Goal: Information Seeking & Learning: Learn about a topic

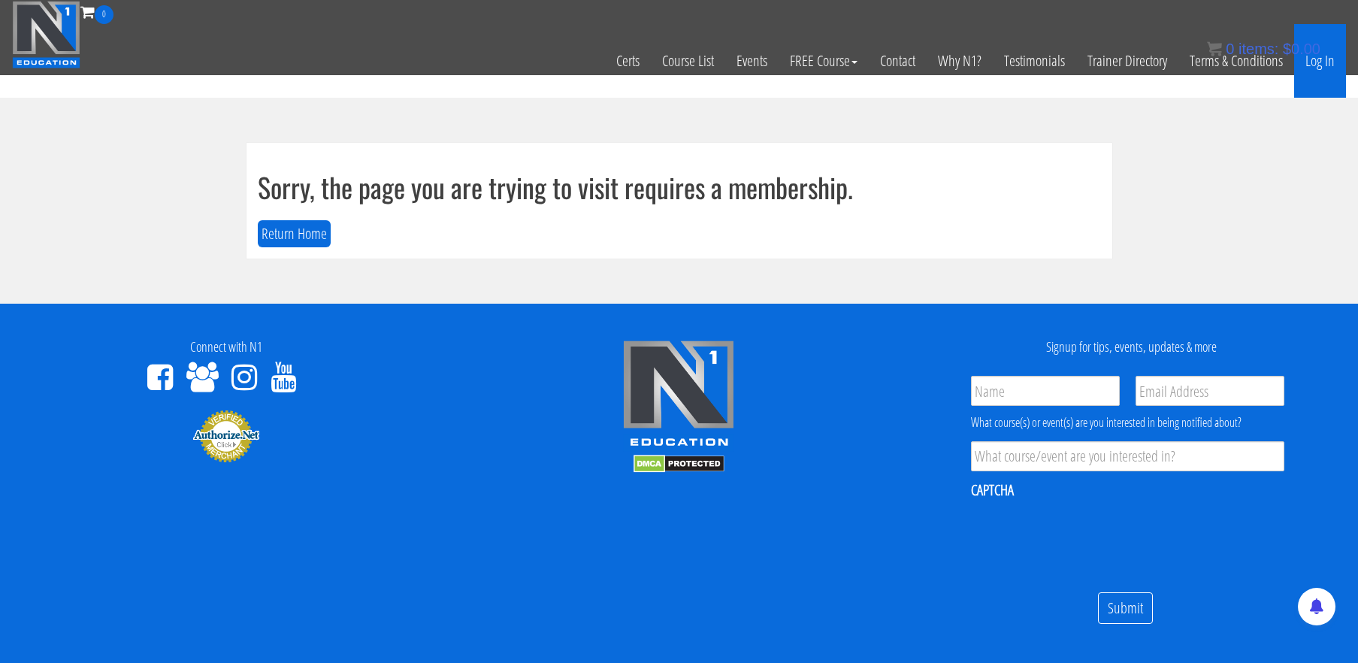
click at [1326, 53] on link "Log In" at bounding box center [1320, 61] width 52 height 74
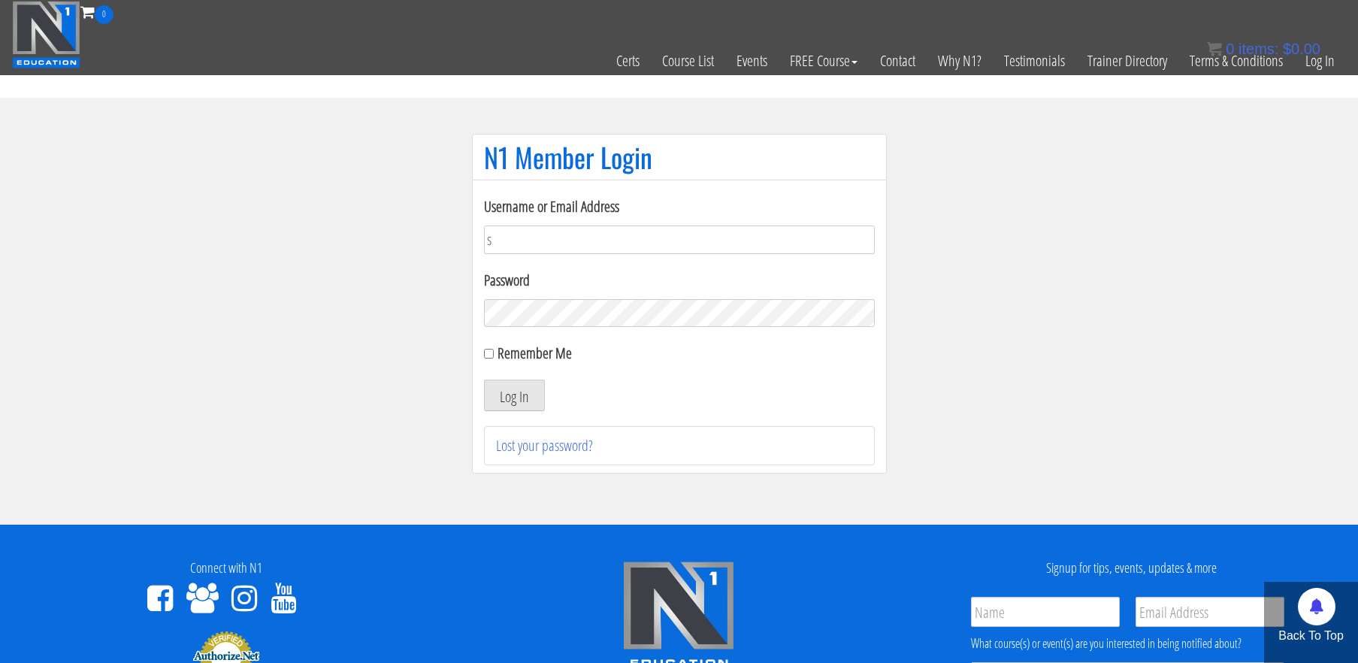
type input "stephanieisreading@gmail.com"
click at [512, 402] on button "Log In" at bounding box center [514, 396] width 61 height 32
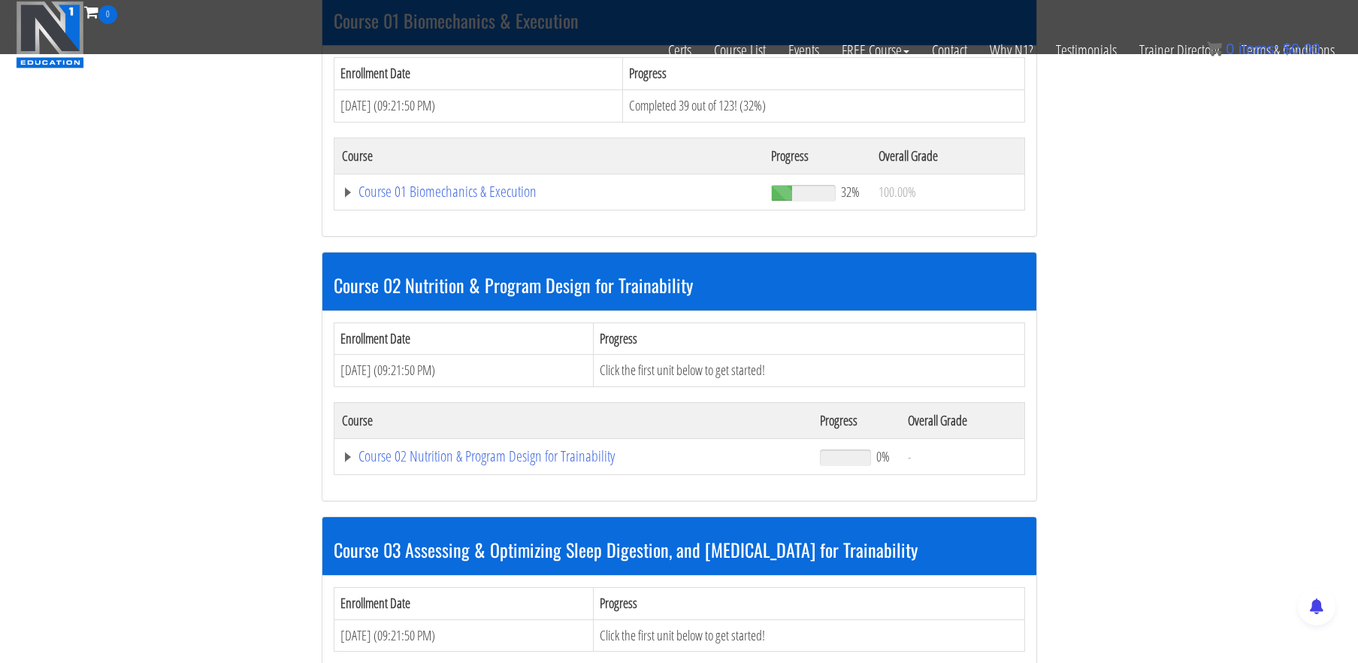
scroll to position [493, 0]
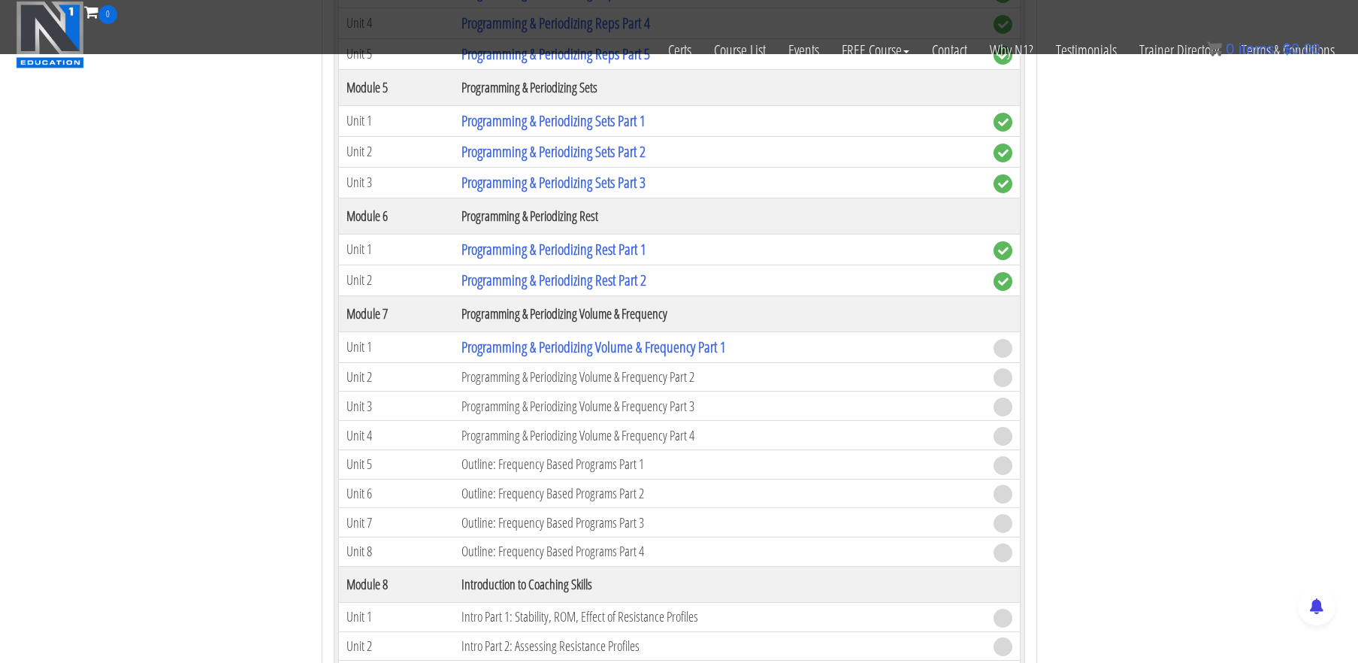
scroll to position [1871, 0]
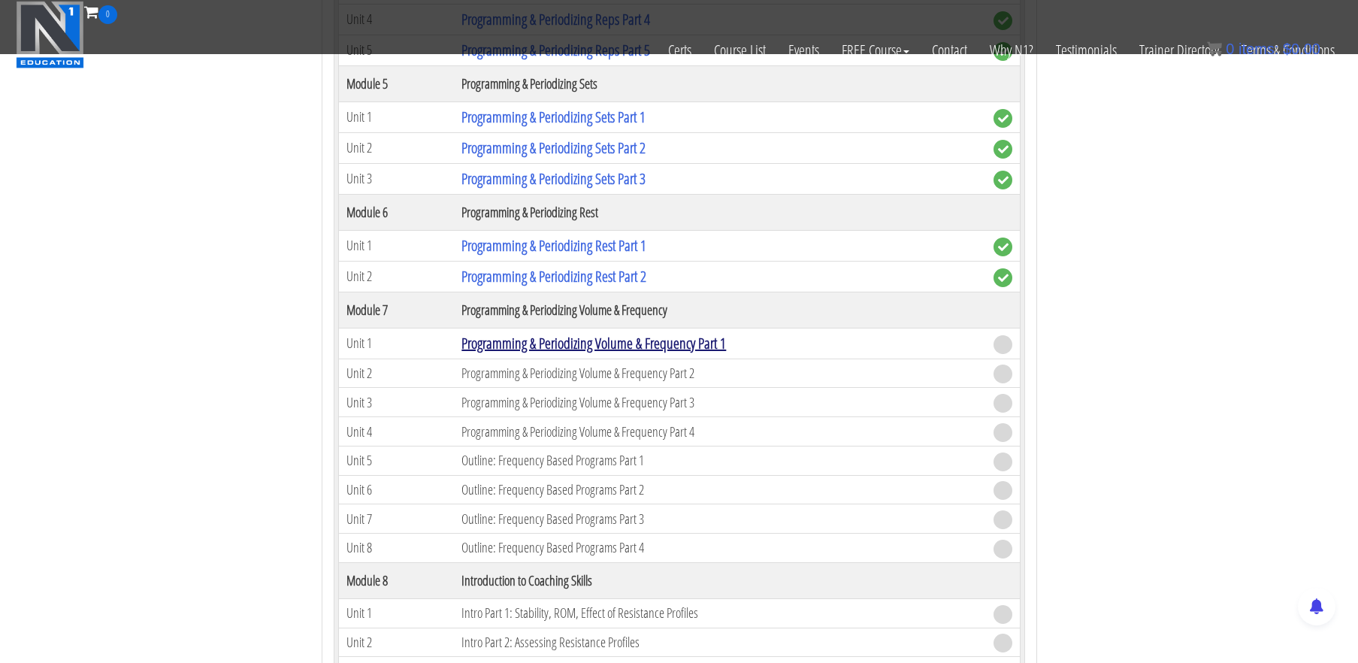
click at [700, 340] on link "Programming & Periodizing Volume & Frequency Part 1" at bounding box center [593, 343] width 265 height 20
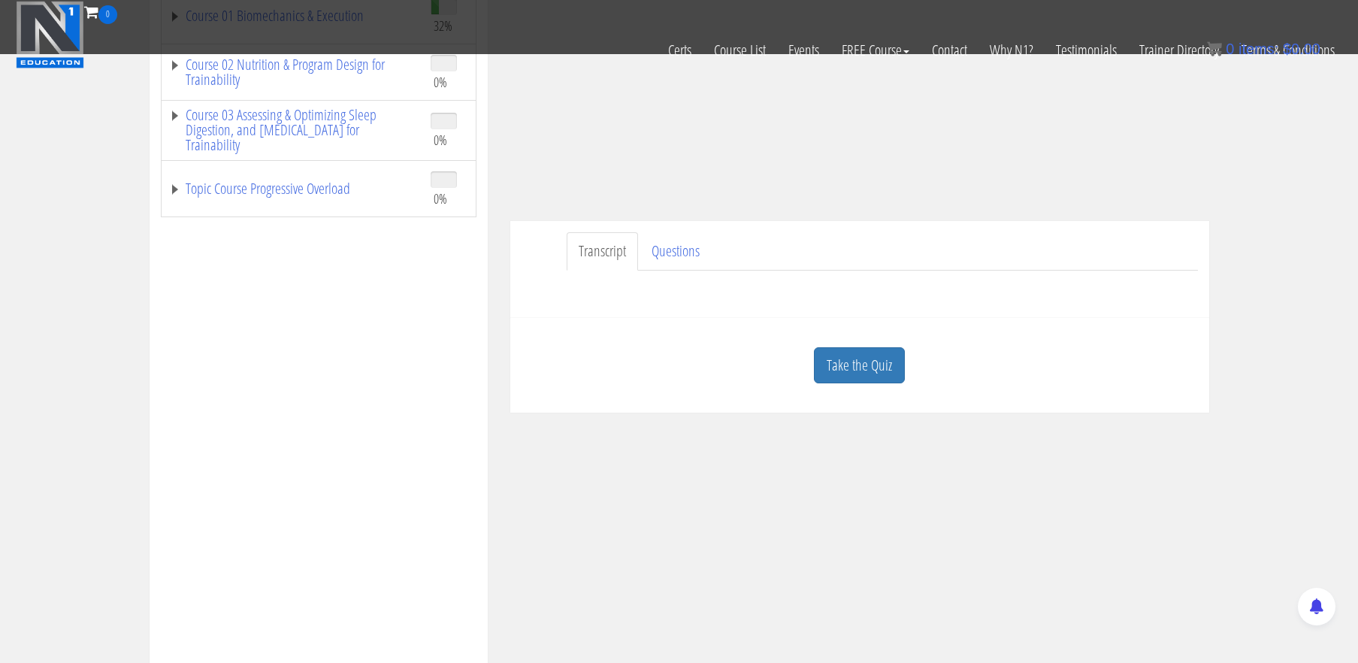
scroll to position [275, 0]
click at [885, 375] on link "Take the Quiz" at bounding box center [859, 364] width 91 height 37
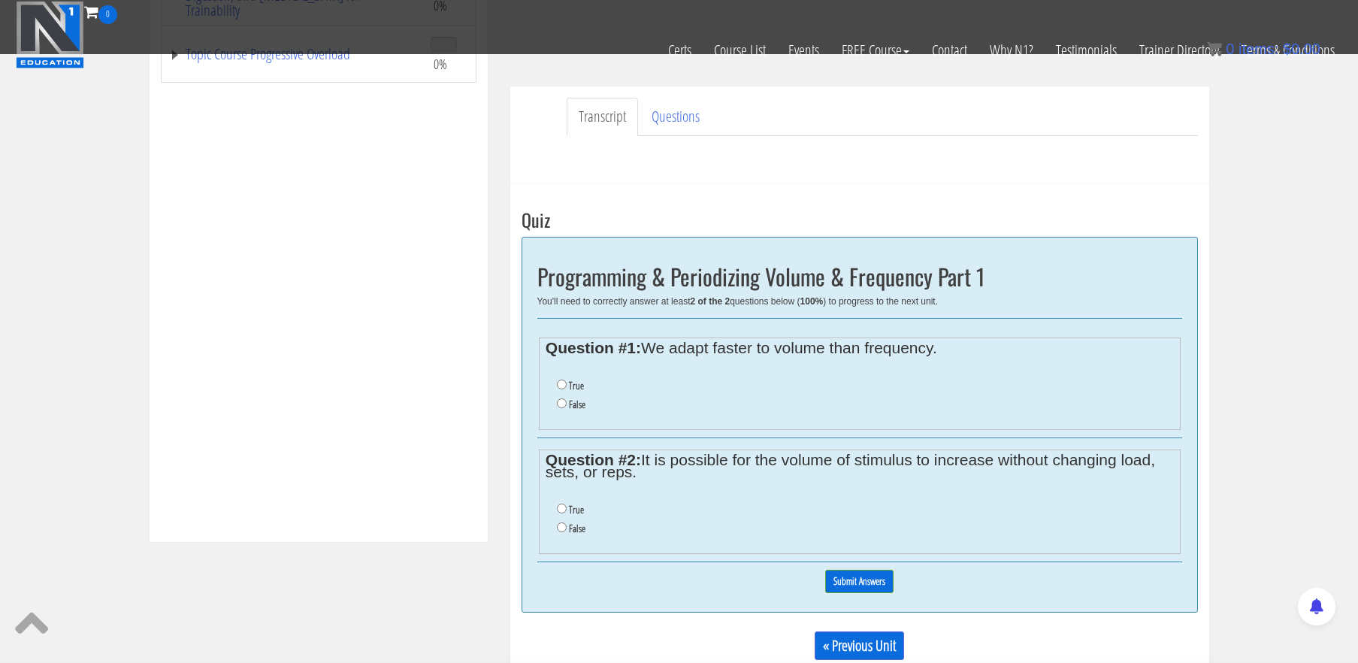
scroll to position [413, 0]
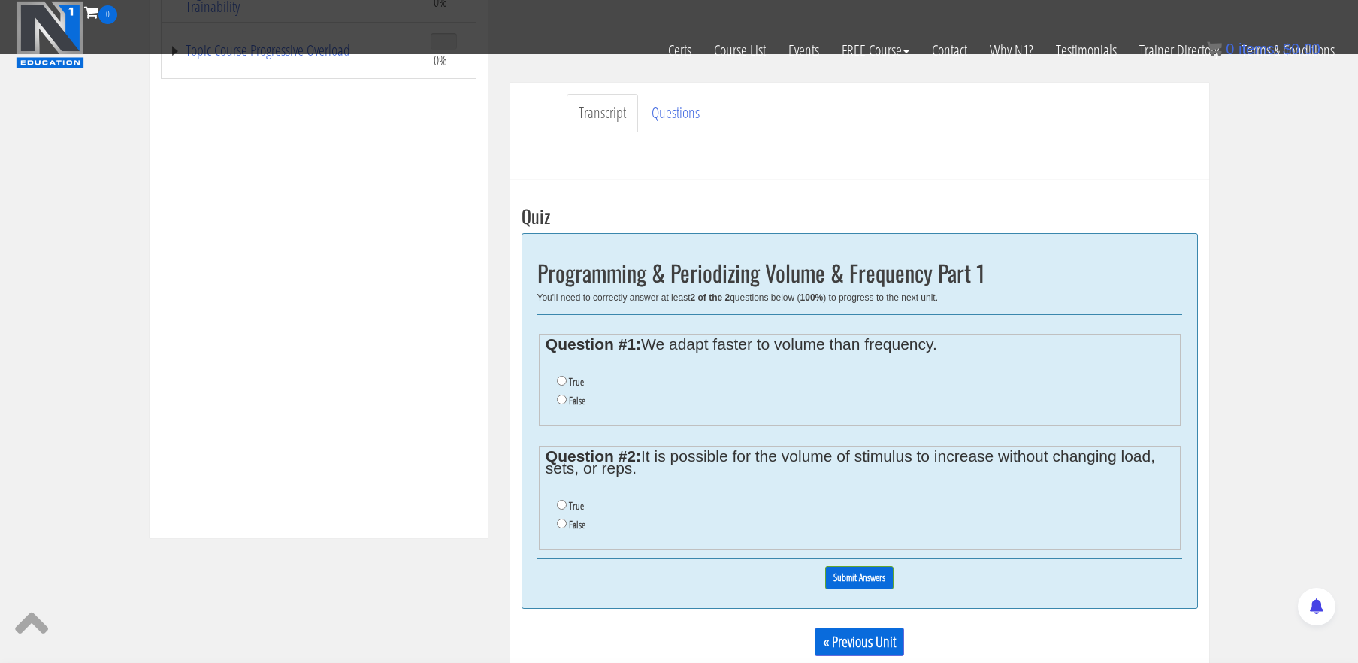
click at [569, 383] on label "True" at bounding box center [576, 382] width 15 height 12
click at [567, 383] on input "True" at bounding box center [562, 381] width 10 height 10
radio input "true"
click at [564, 503] on input "True" at bounding box center [562, 505] width 10 height 10
radio input "true"
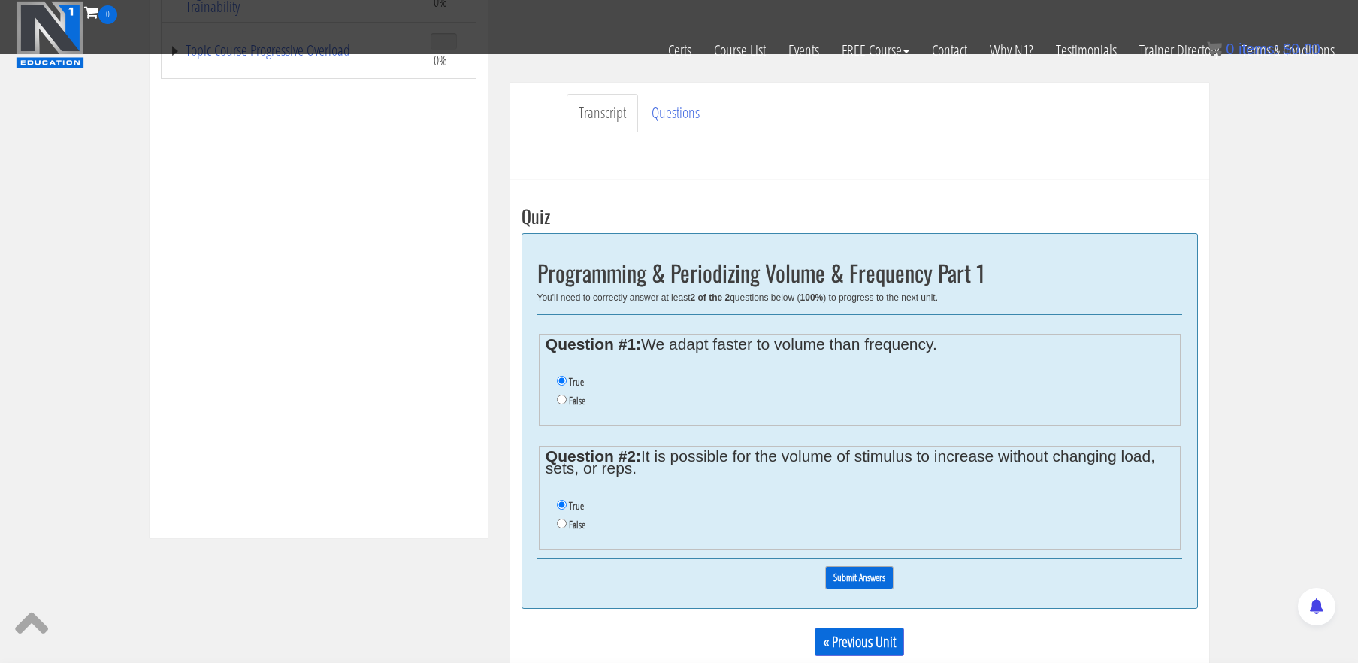
click at [844, 580] on input "Submit Answers" at bounding box center [859, 577] width 68 height 23
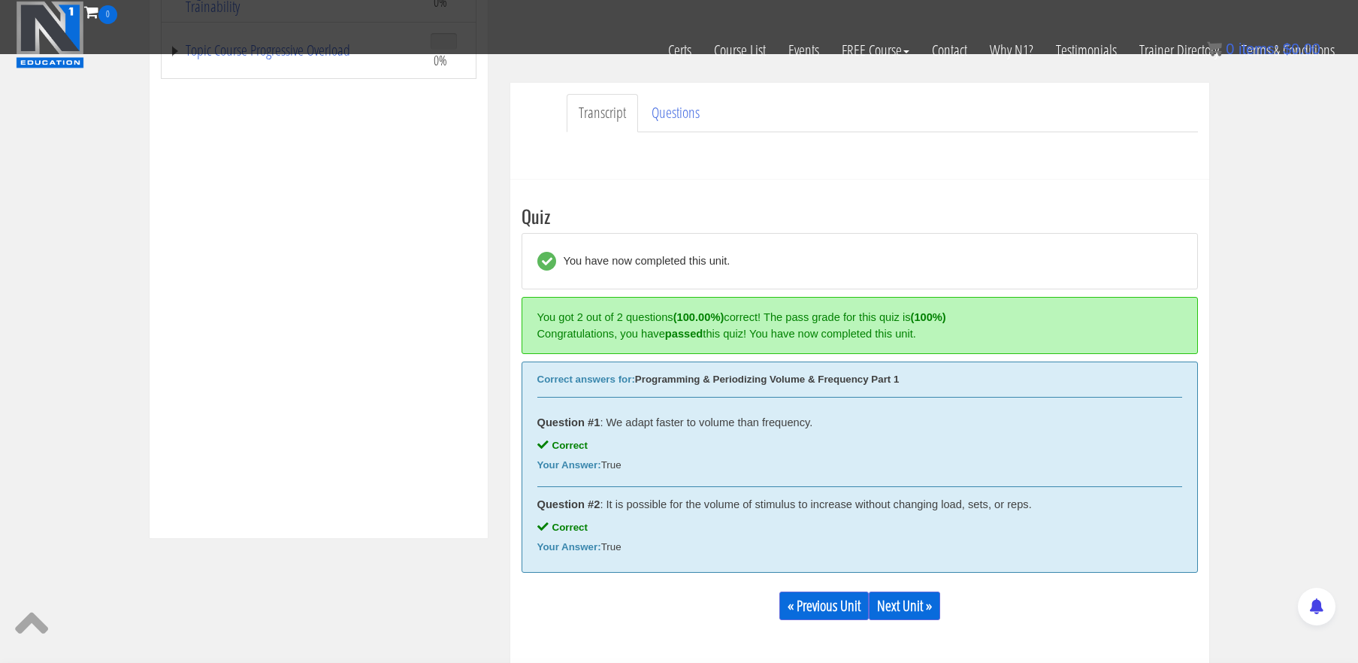
scroll to position [570, 0]
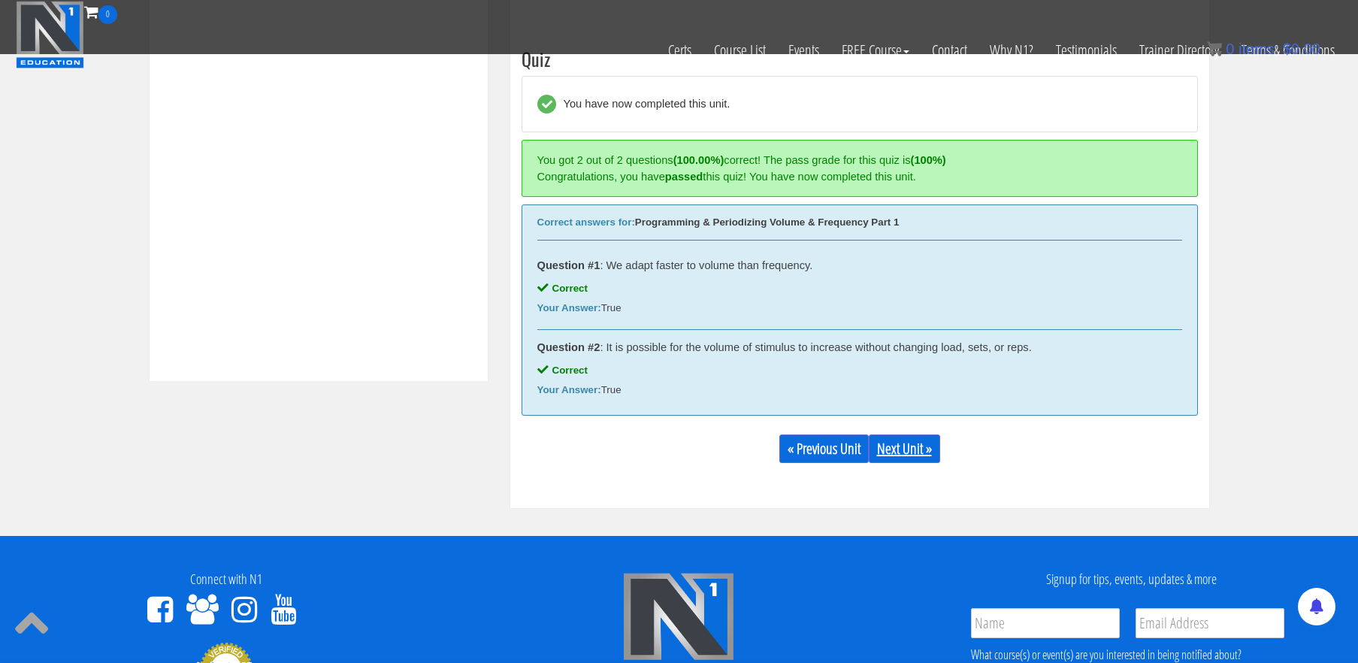
click at [907, 448] on link "Next Unit »" at bounding box center [904, 448] width 71 height 29
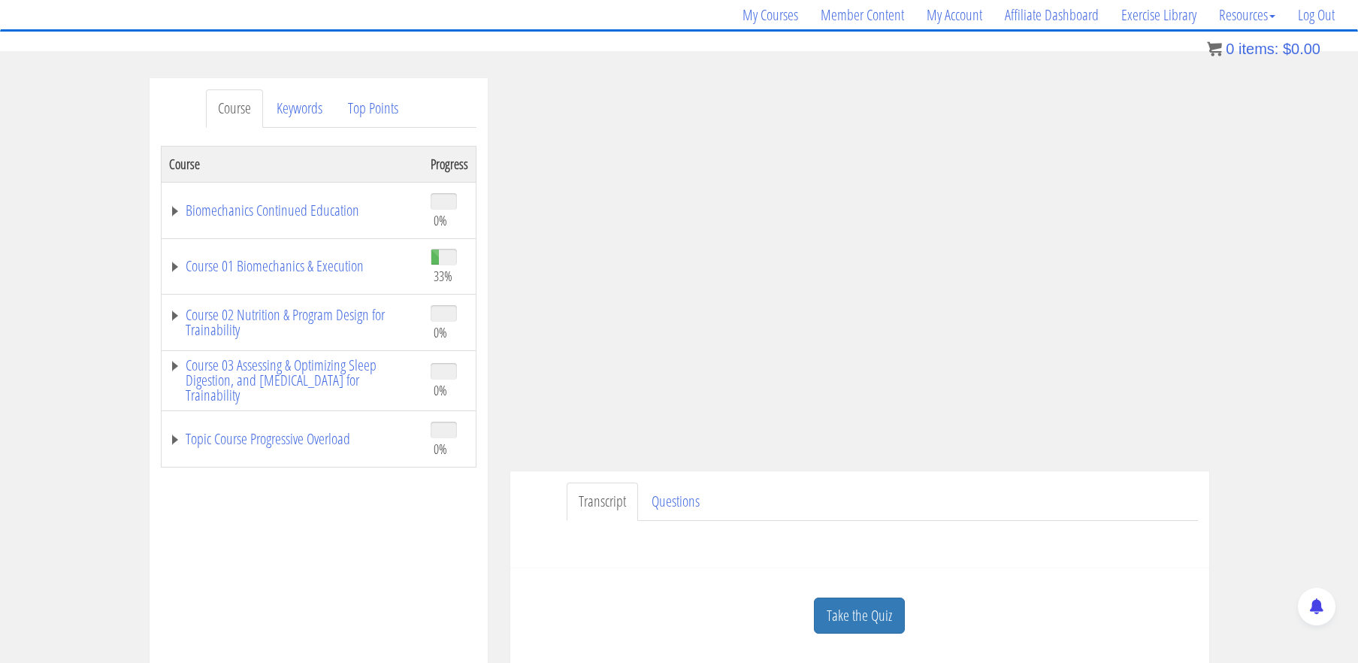
scroll to position [150, 0]
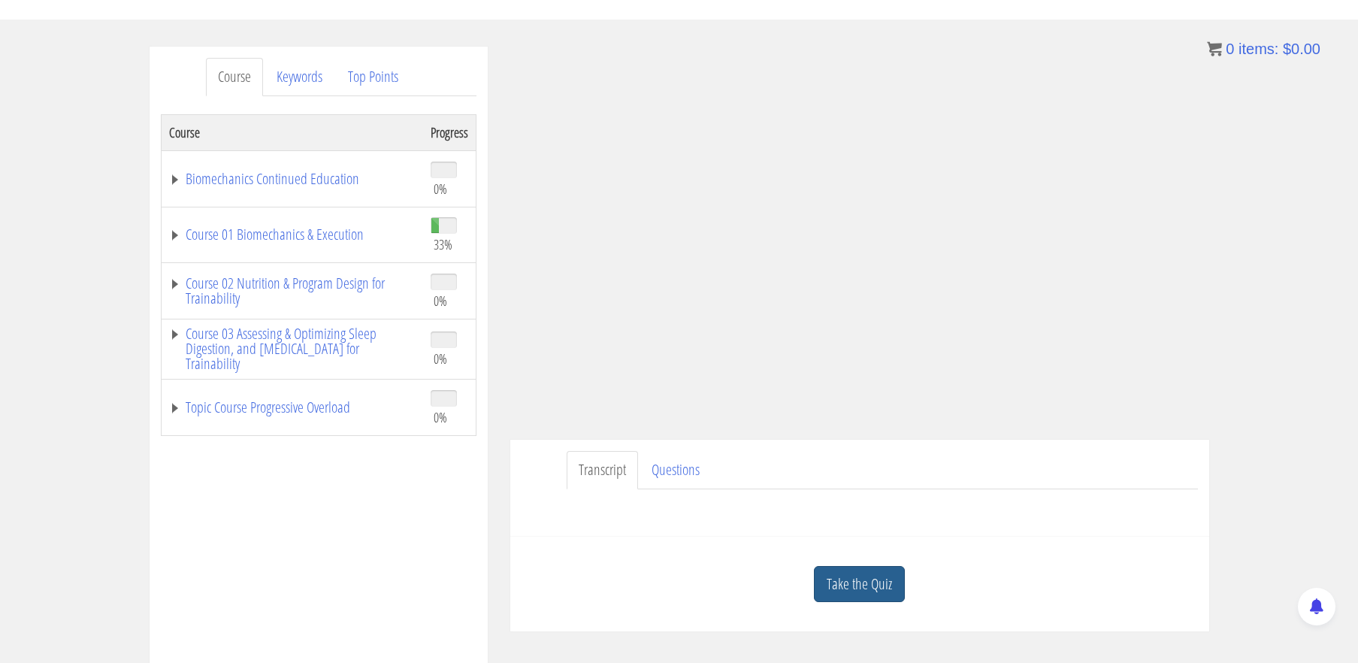
click at [874, 590] on link "Take the Quiz" at bounding box center [859, 584] width 91 height 37
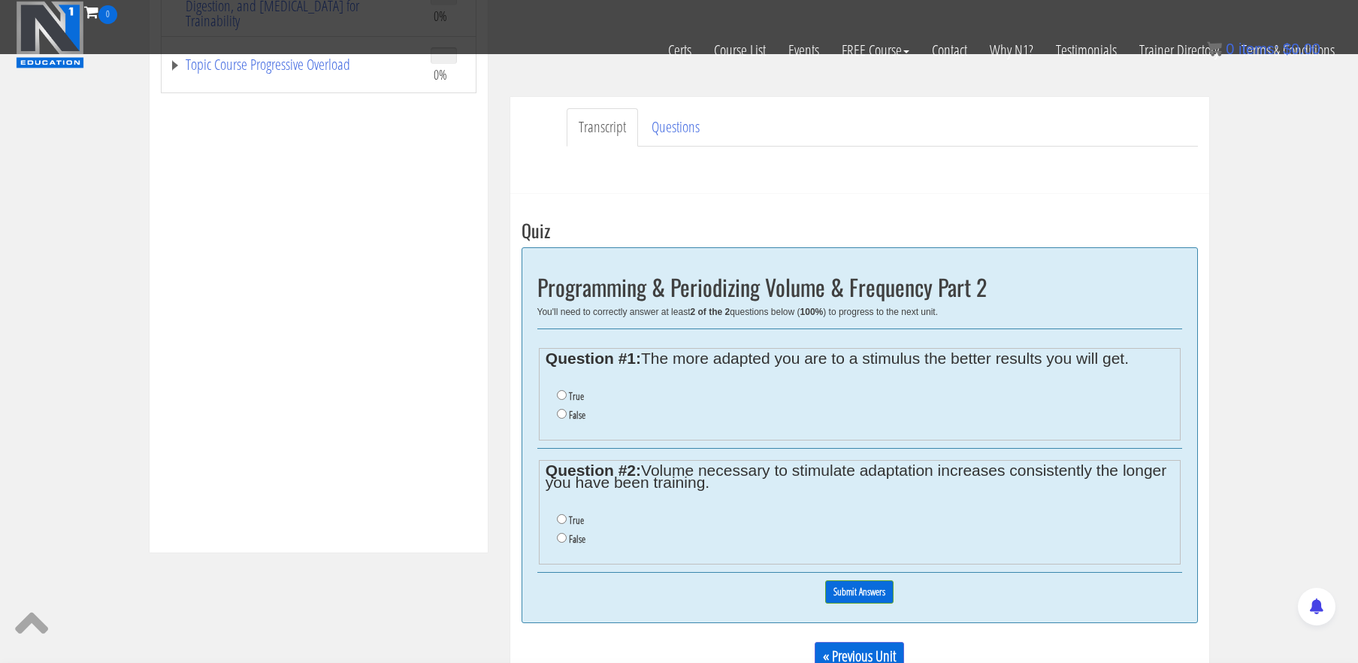
scroll to position [399, 0]
click at [561, 415] on input "False" at bounding box center [562, 413] width 10 height 10
radio input "true"
click at [561, 535] on input "False" at bounding box center [562, 537] width 10 height 10
radio input "true"
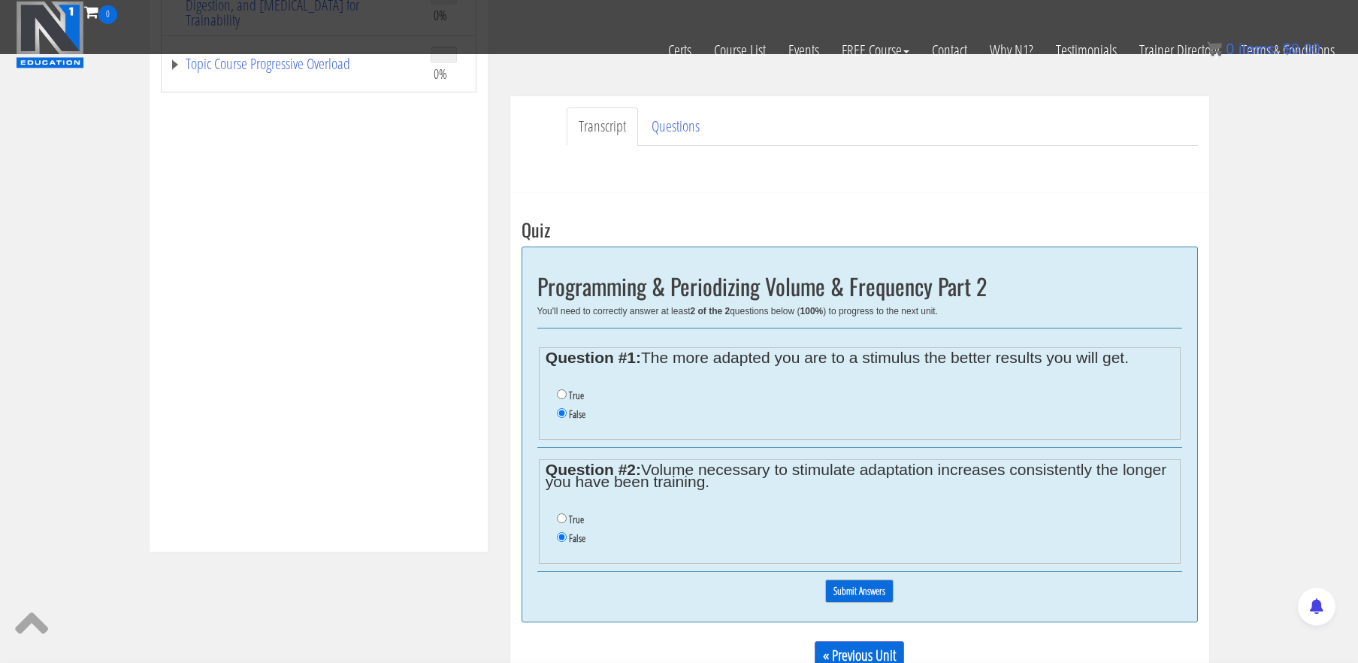
click at [873, 594] on input "Submit Answers" at bounding box center [859, 590] width 68 height 23
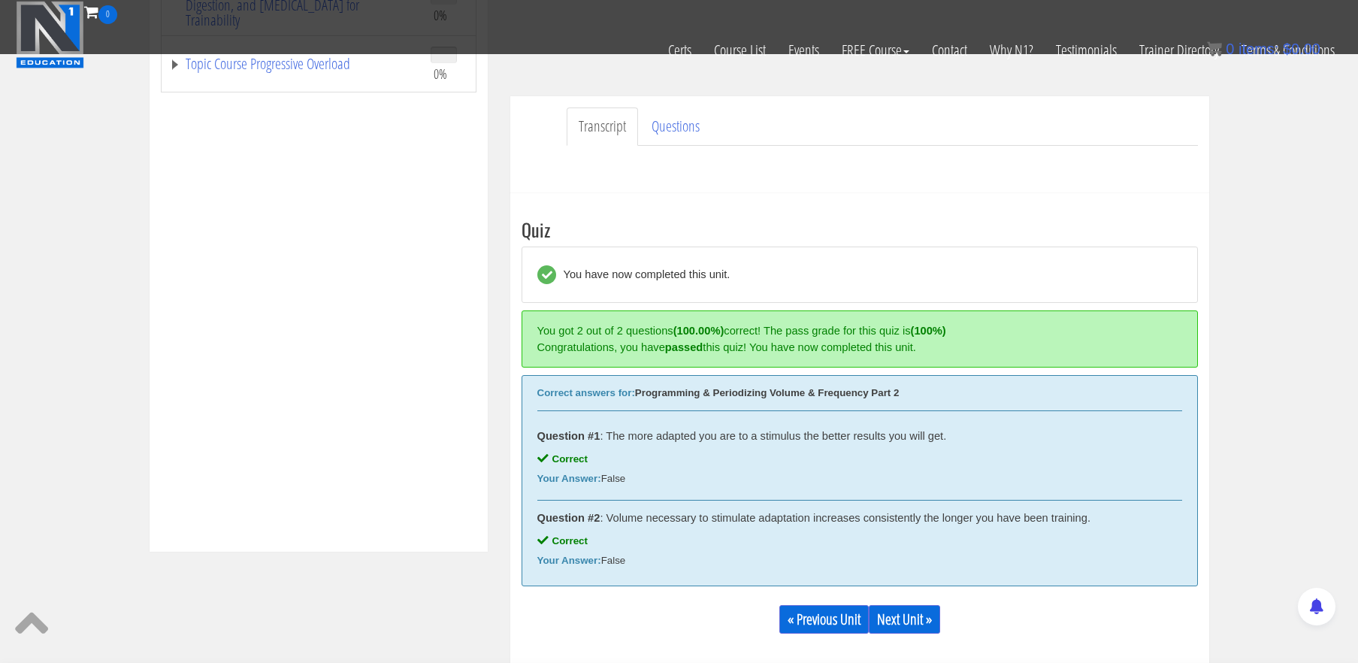
scroll to position [570, 0]
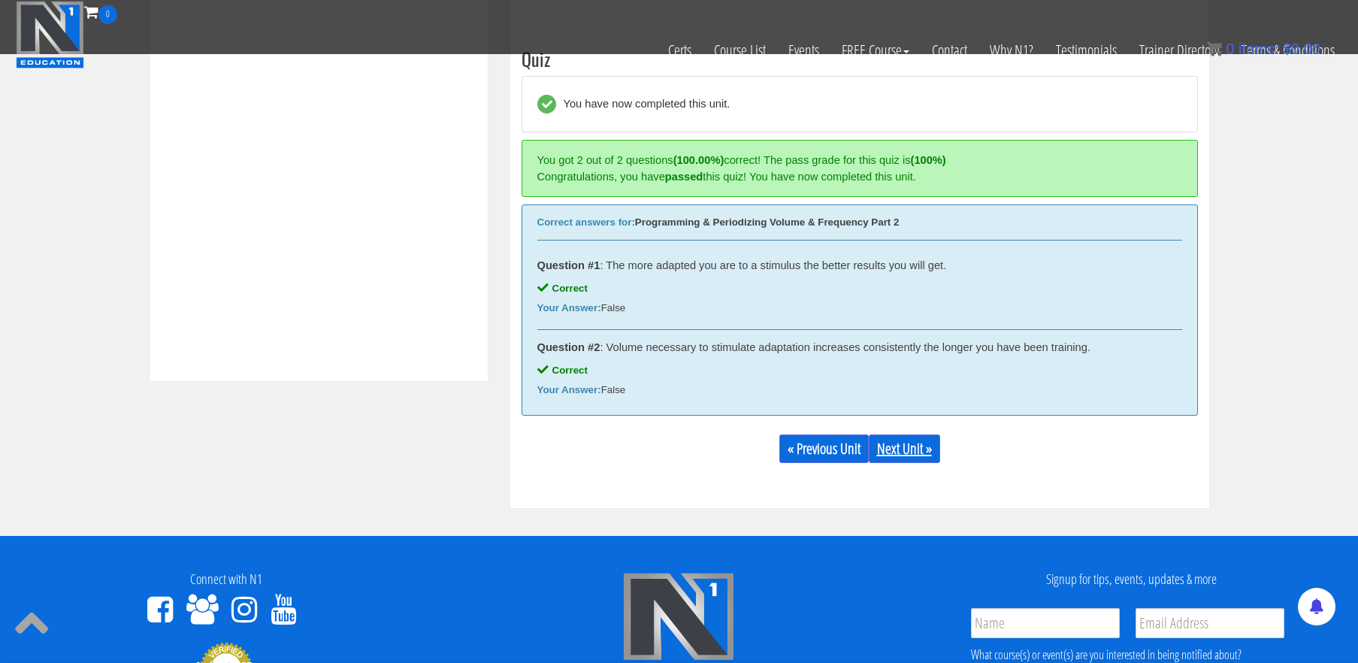
click at [916, 450] on link "Next Unit »" at bounding box center [904, 448] width 71 height 29
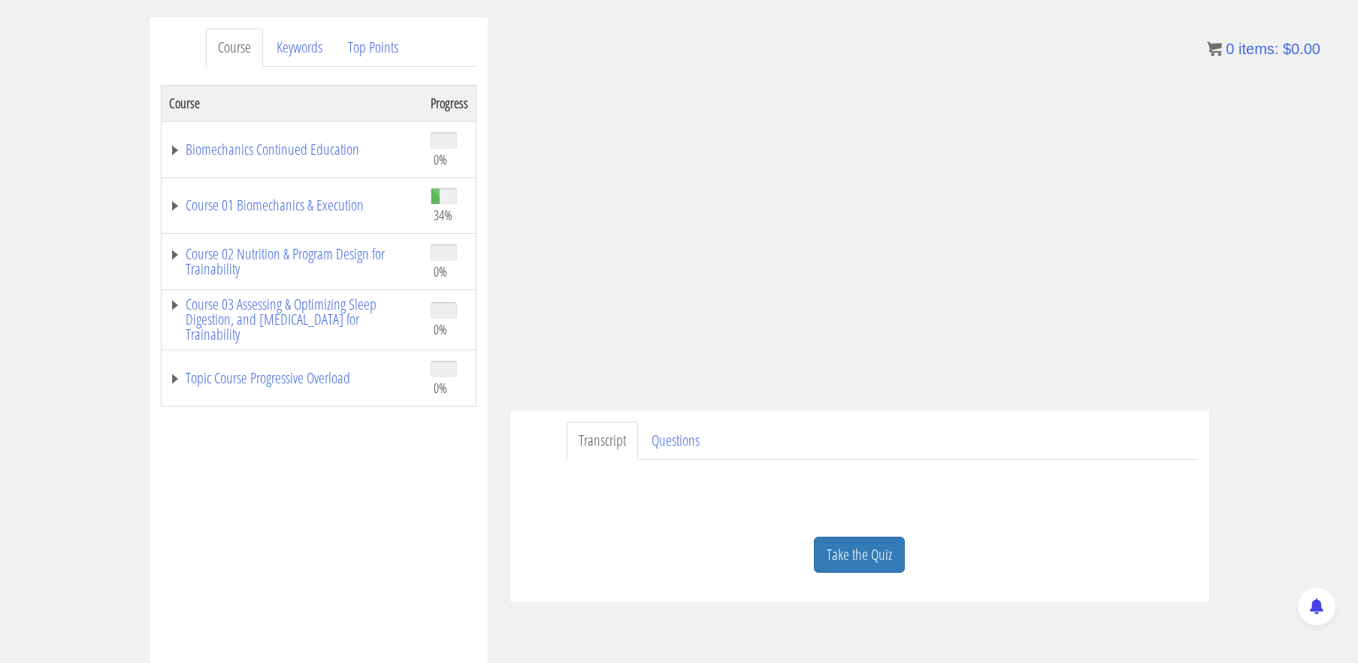
scroll to position [178, 0]
click at [879, 565] on link "Take the Quiz" at bounding box center [859, 556] width 91 height 37
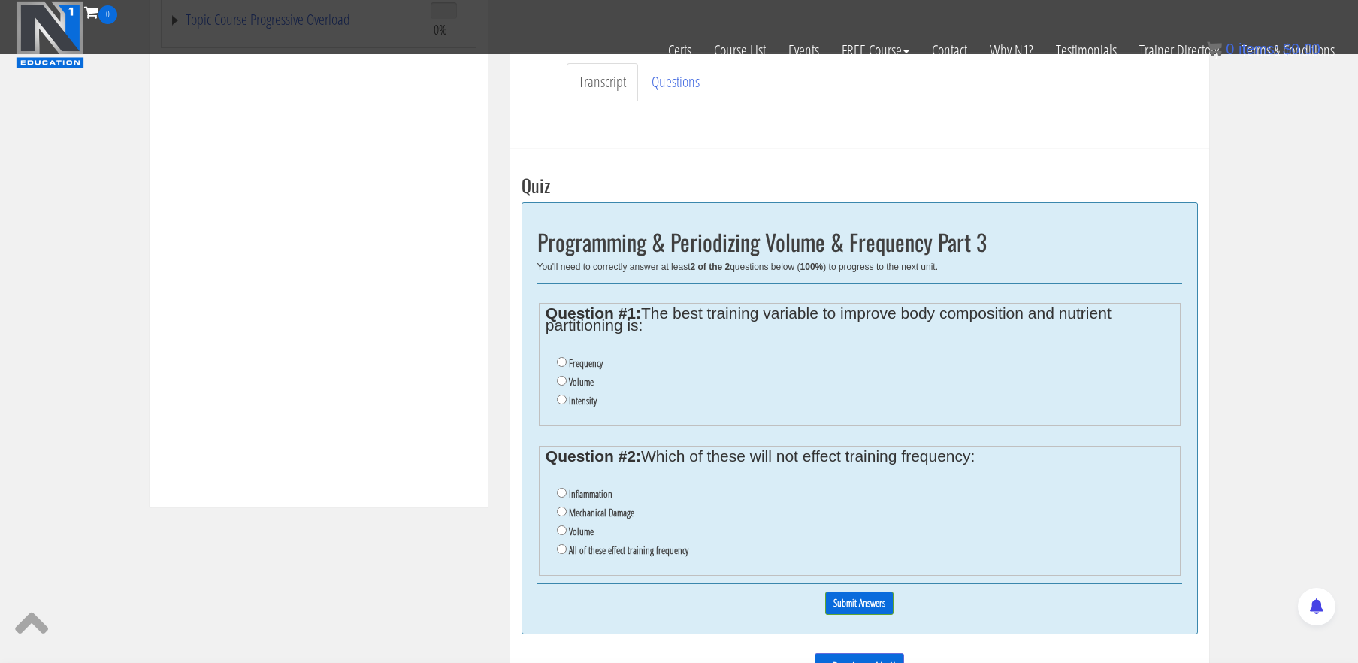
scroll to position [440, 0]
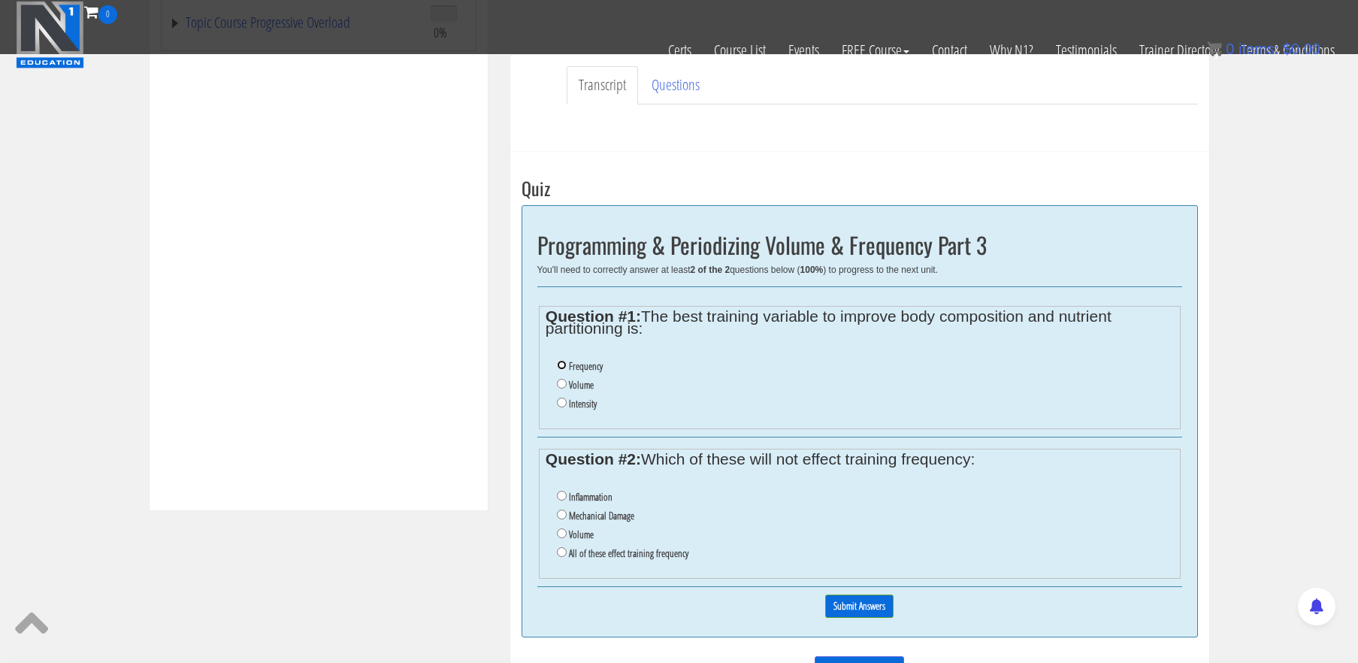
click at [561, 364] on input "Frequency" at bounding box center [562, 365] width 10 height 10
radio input "true"
click at [625, 559] on label "All of these effect training frequency" at bounding box center [628, 553] width 119 height 12
click at [567, 557] on input "All of these effect training frequency" at bounding box center [562, 552] width 10 height 10
radio input "true"
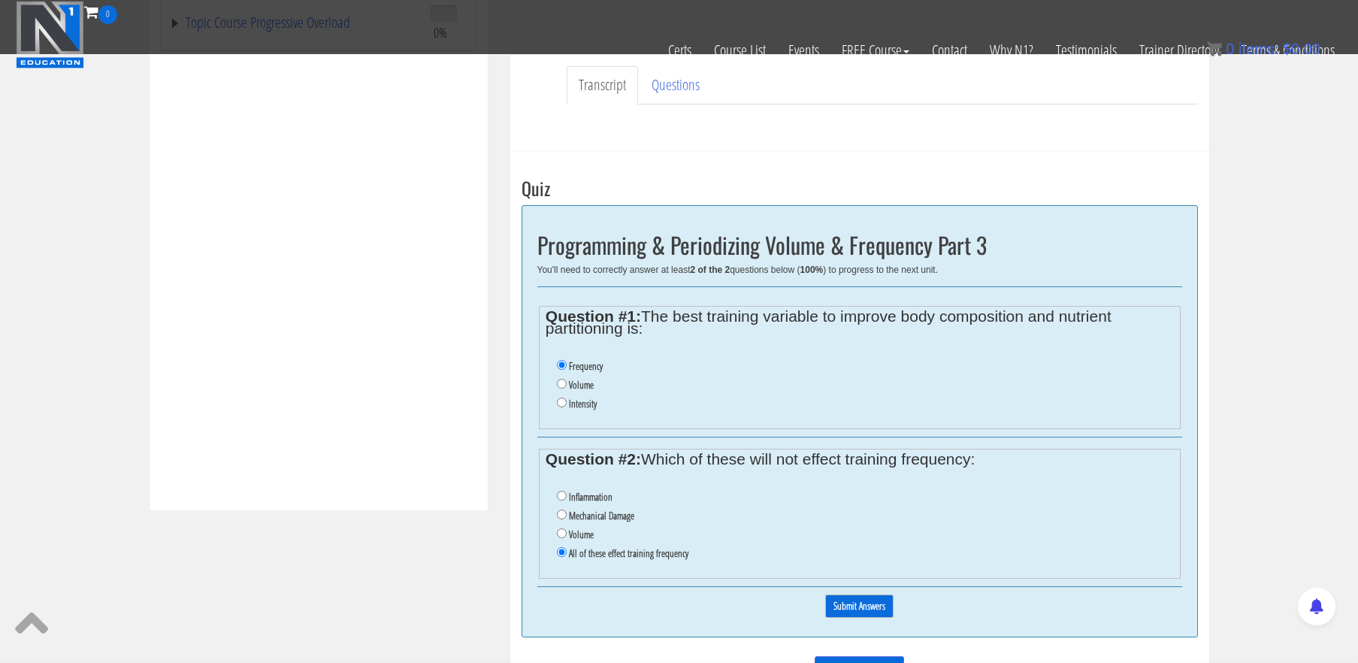
click at [853, 609] on input "Submit Answers" at bounding box center [859, 605] width 68 height 23
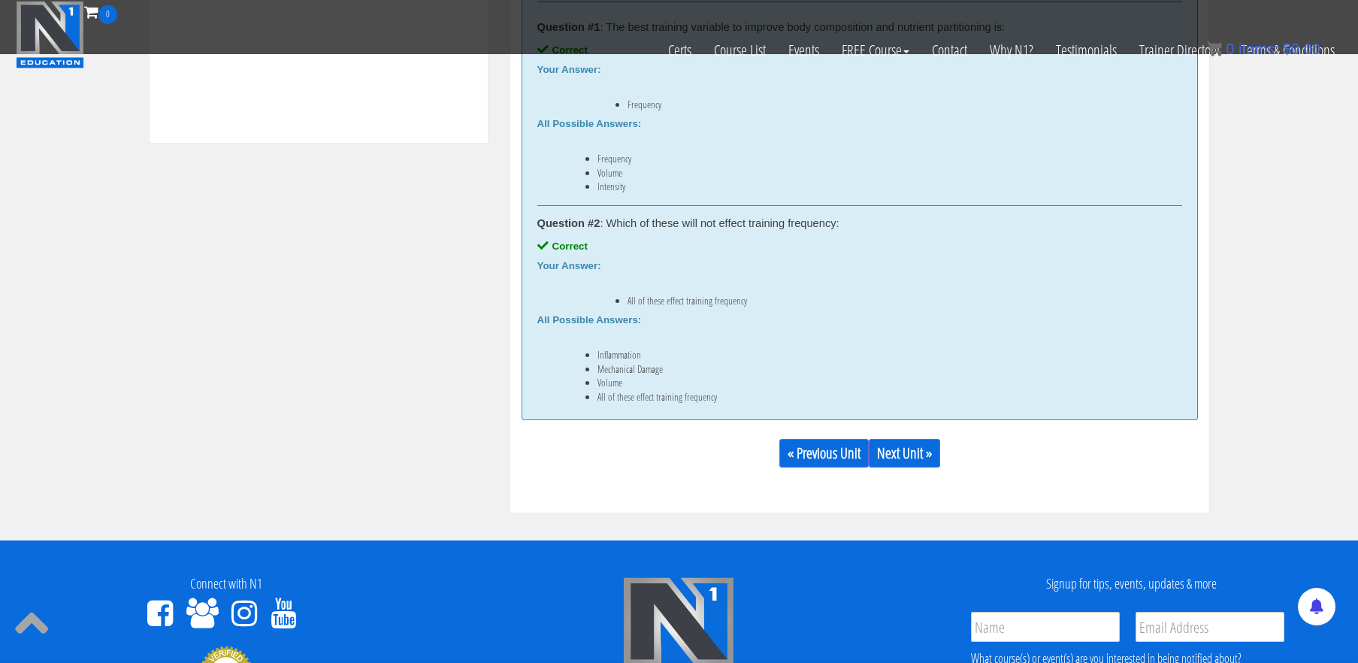
scroll to position [811, 0]
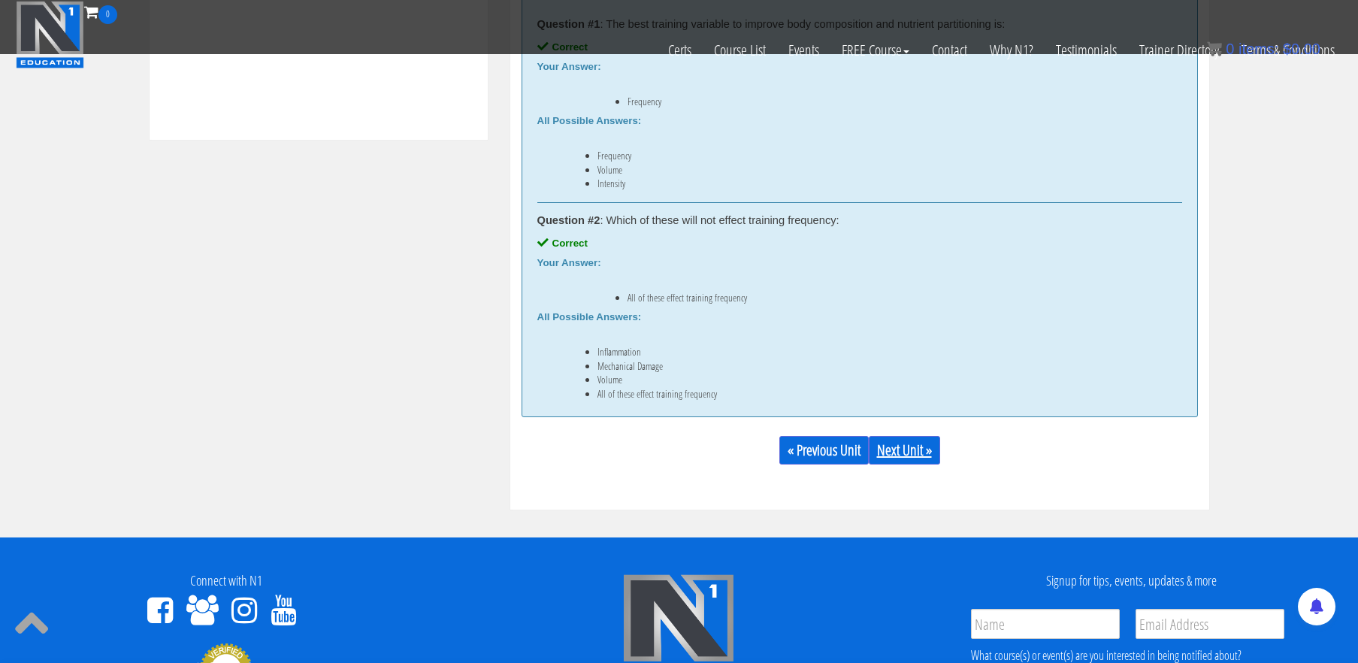
click at [919, 449] on link "Next Unit »" at bounding box center [904, 450] width 71 height 29
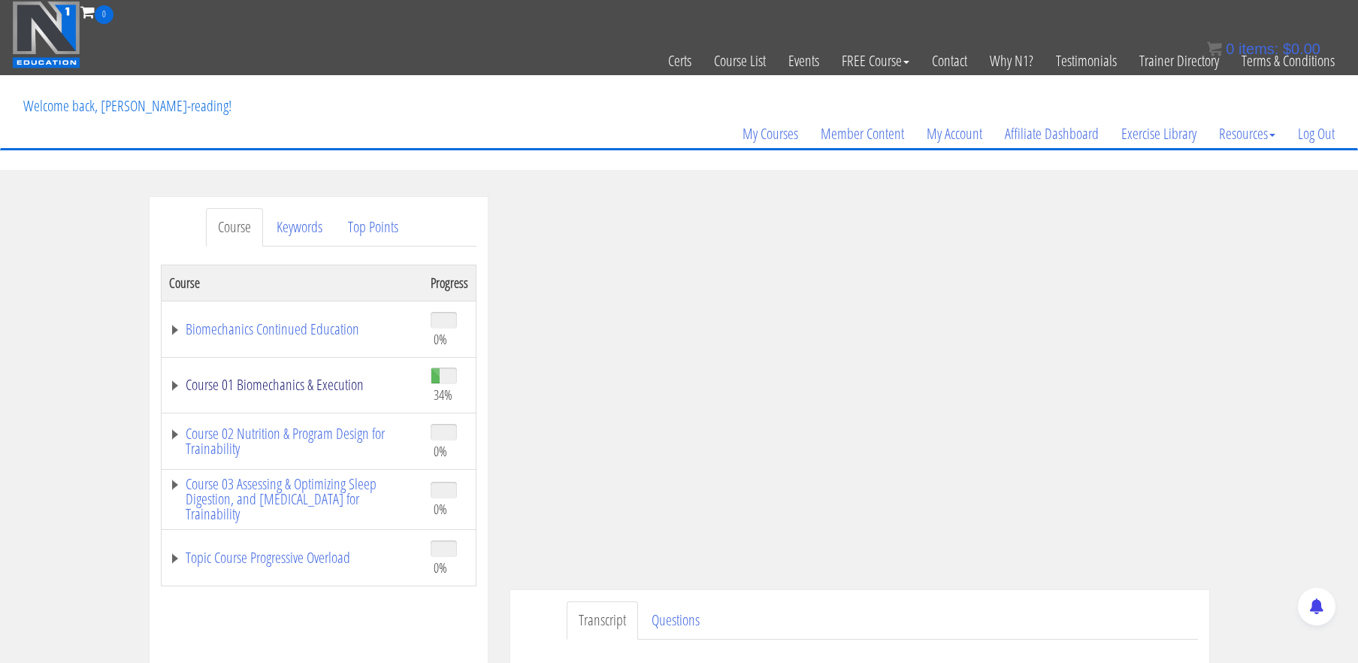
click at [232, 390] on link "Course 01 Biomechanics & Execution" at bounding box center [292, 384] width 246 height 15
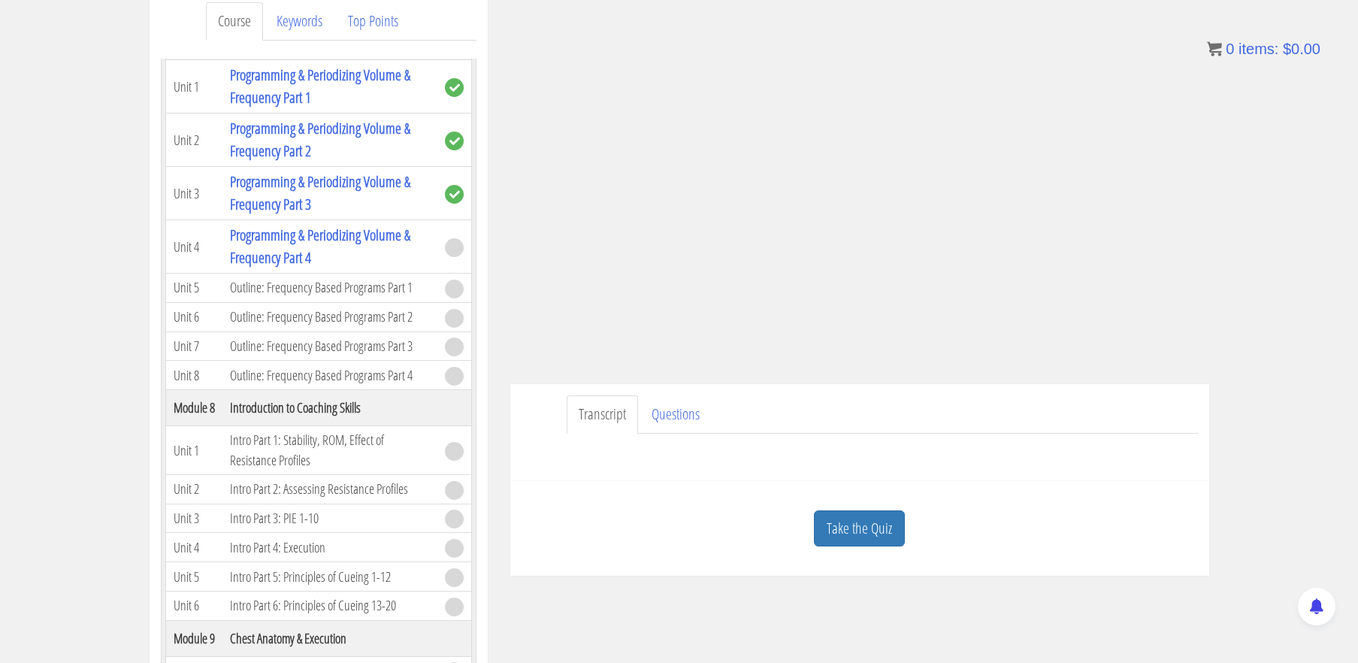
scroll to position [219, 0]
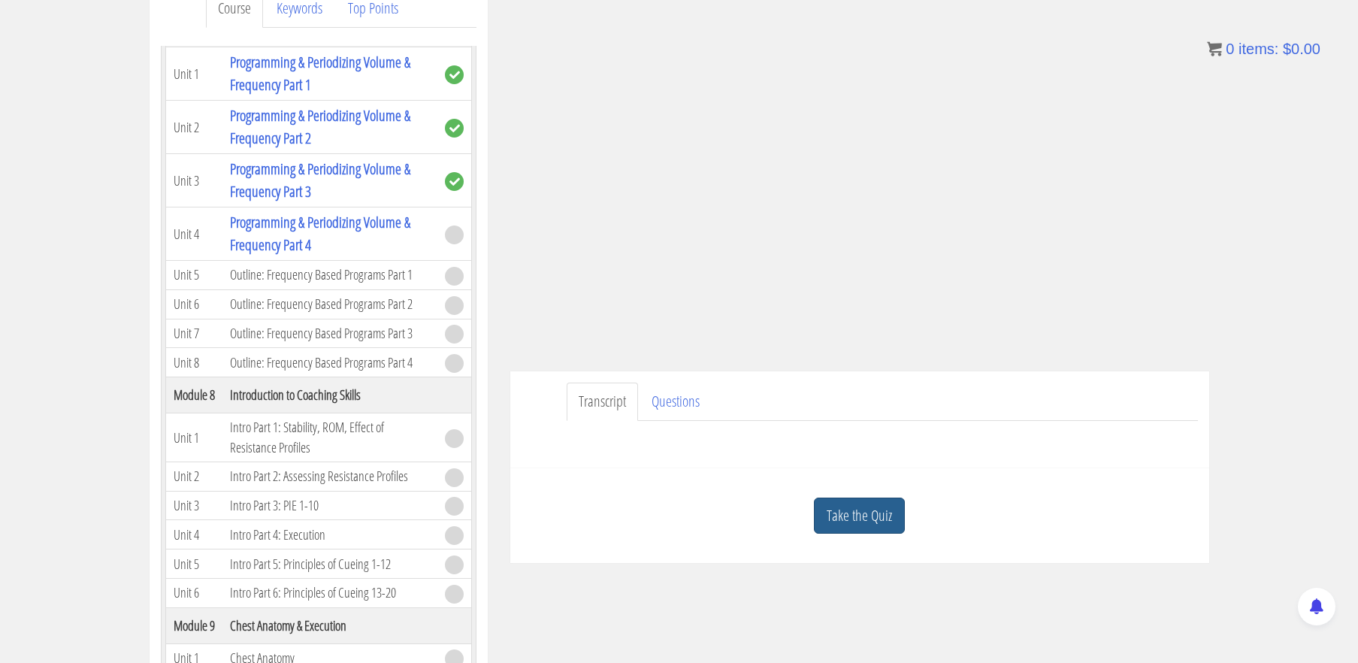
click at [873, 522] on link "Take the Quiz" at bounding box center [859, 516] width 91 height 37
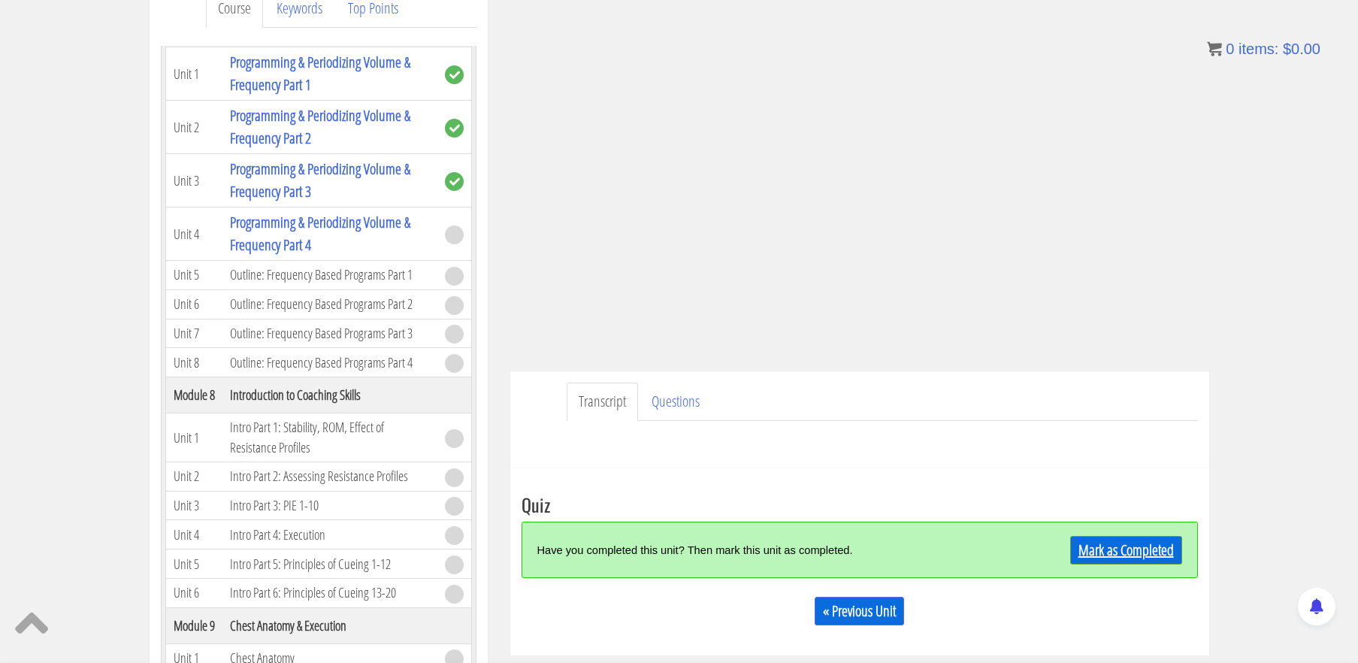
click at [1135, 546] on link "Mark as Completed" at bounding box center [1126, 550] width 112 height 29
